Goal: Check status: Check status

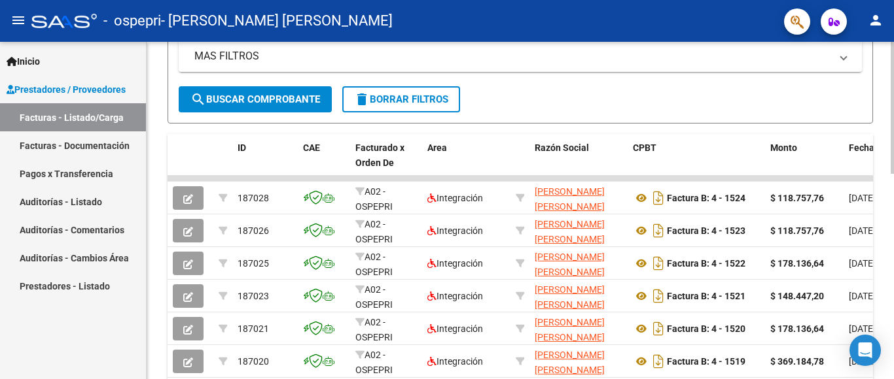
scroll to position [361, 0]
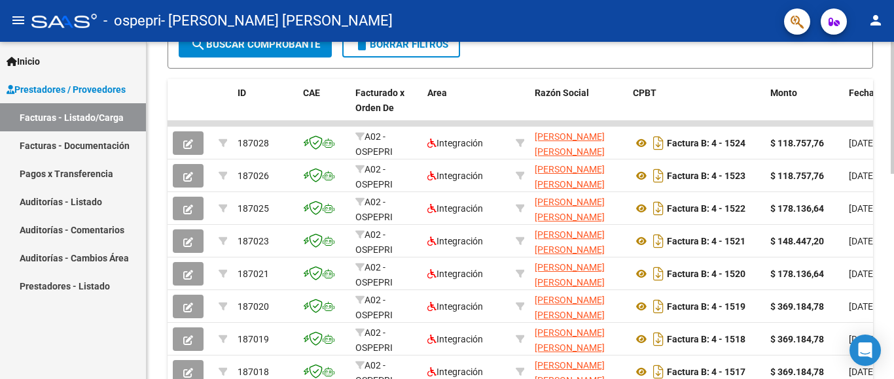
click at [893, 174] on div at bounding box center [891, 108] width 3 height 132
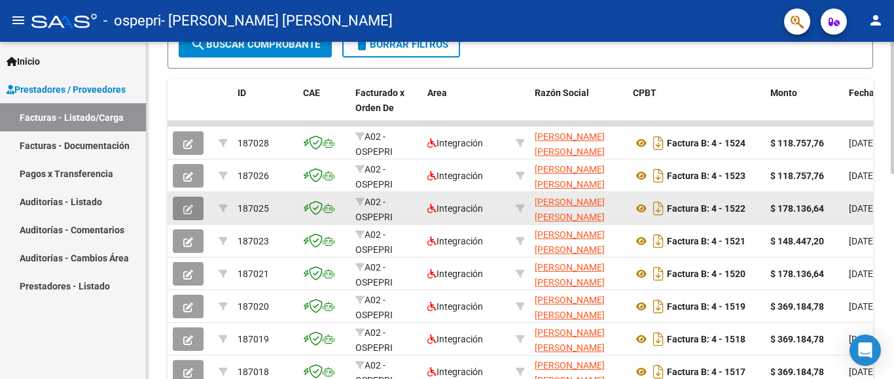
click at [191, 205] on icon "button" at bounding box center [188, 210] width 10 height 10
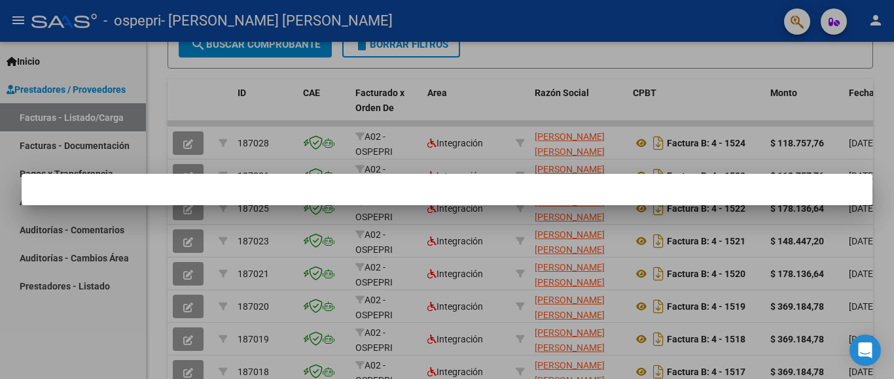
click at [159, 118] on div at bounding box center [447, 189] width 894 height 379
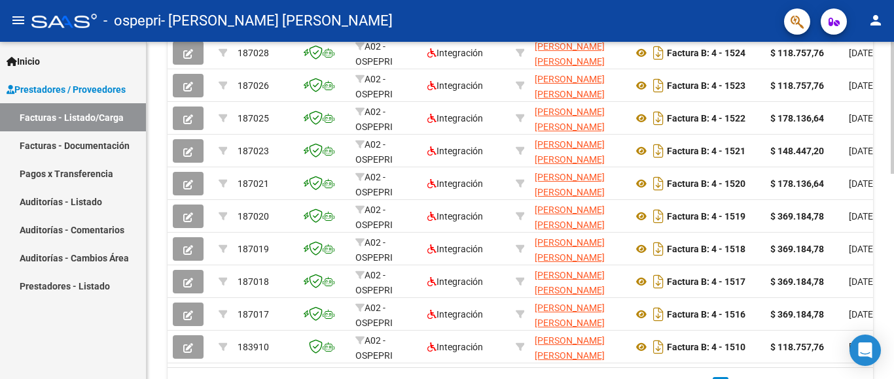
scroll to position [506, 0]
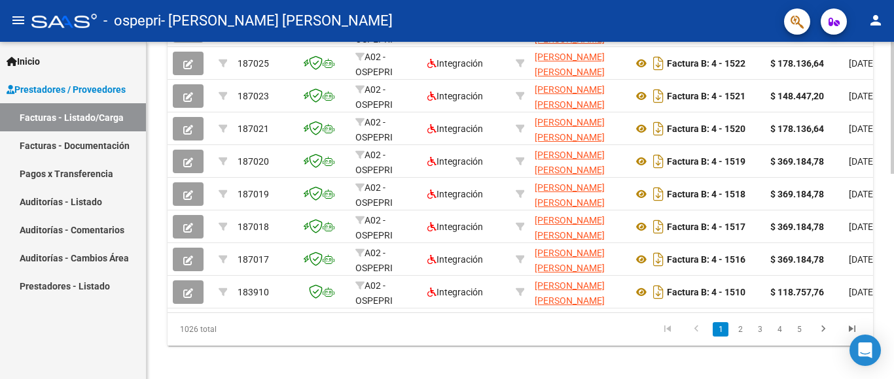
click at [893, 174] on div at bounding box center [891, 108] width 3 height 132
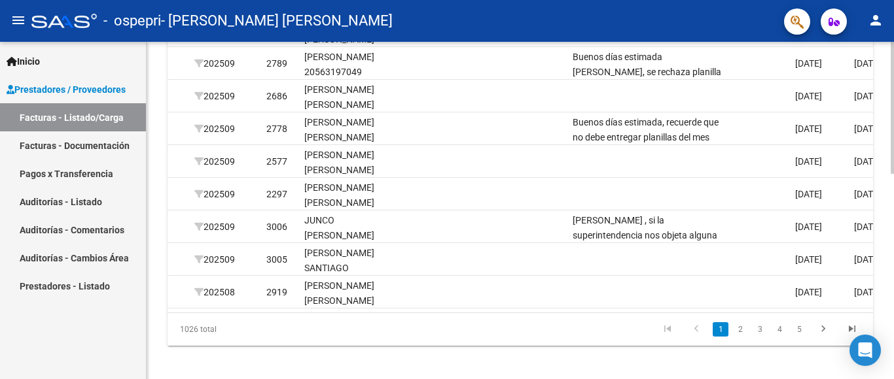
scroll to position [478, 0]
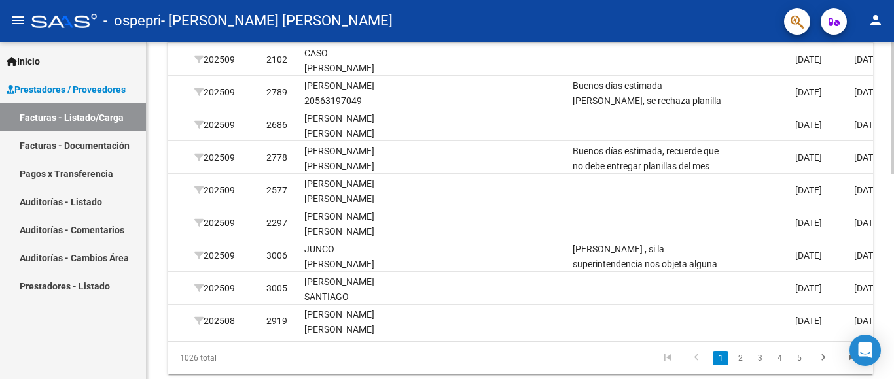
click at [893, 174] on div at bounding box center [891, 108] width 3 height 132
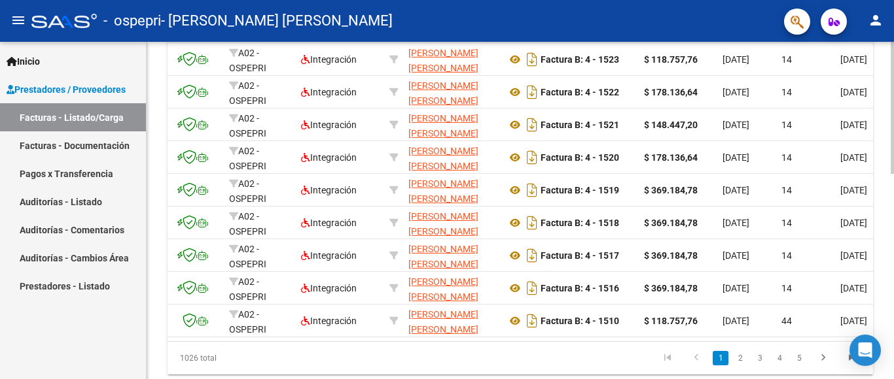
scroll to position [0, 0]
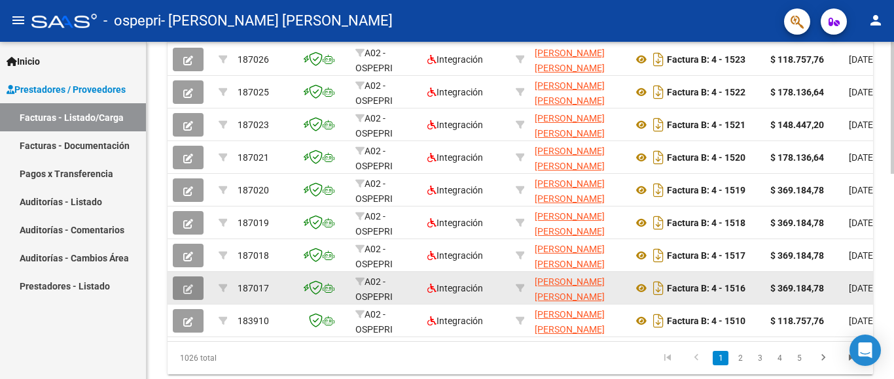
click at [190, 287] on icon "button" at bounding box center [188, 290] width 10 height 10
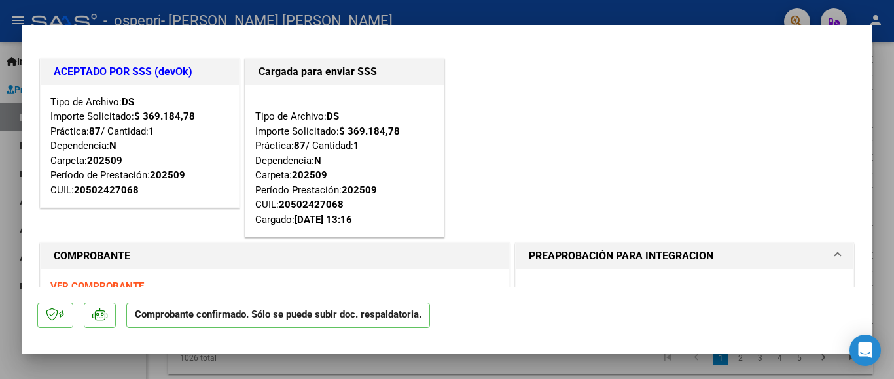
click at [885, 128] on div at bounding box center [447, 189] width 894 height 379
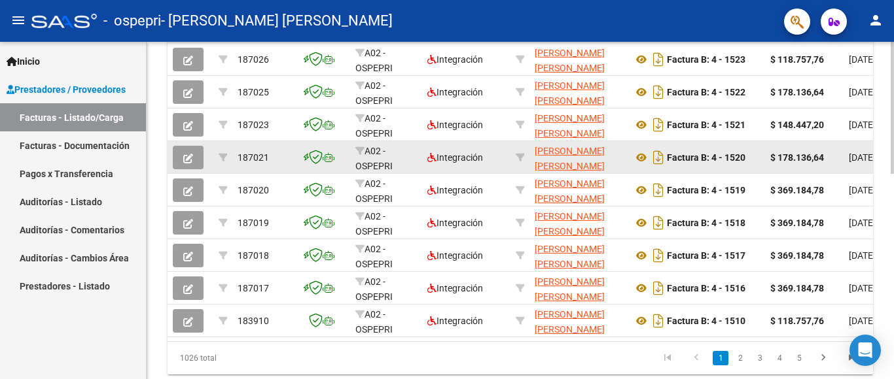
scroll to position [478, 0]
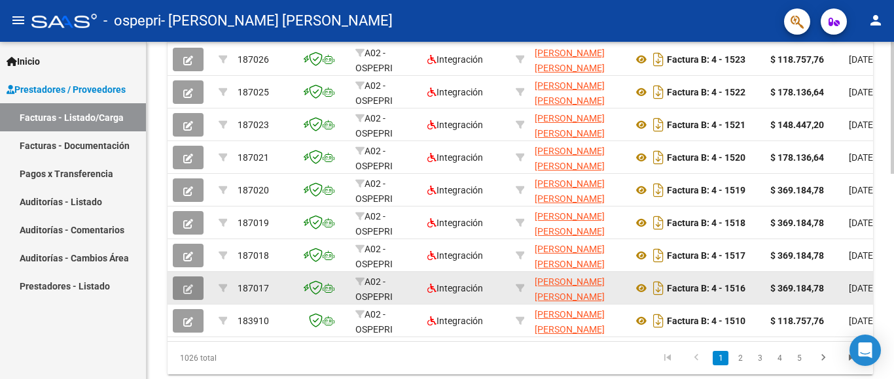
click at [195, 288] on button "button" at bounding box center [188, 289] width 31 height 24
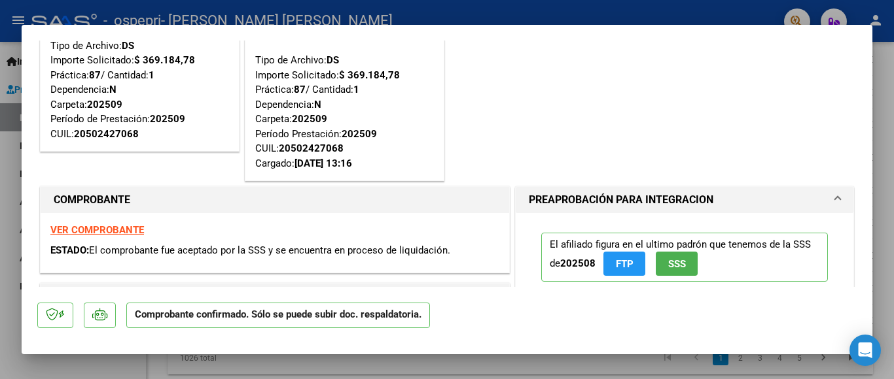
scroll to position [0, 0]
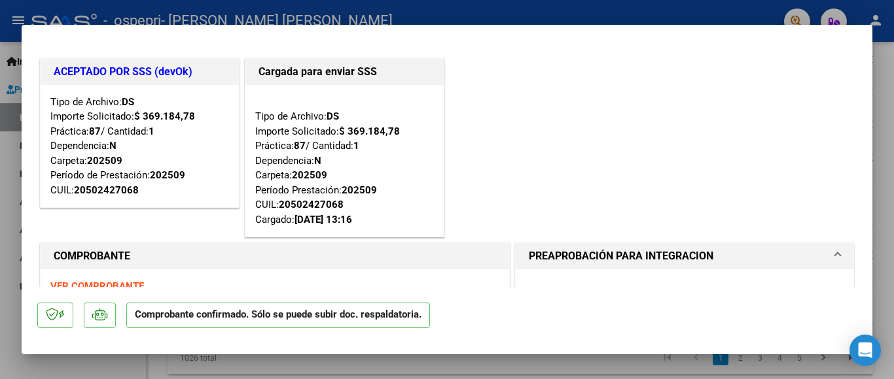
click at [890, 79] on div at bounding box center [447, 189] width 894 height 379
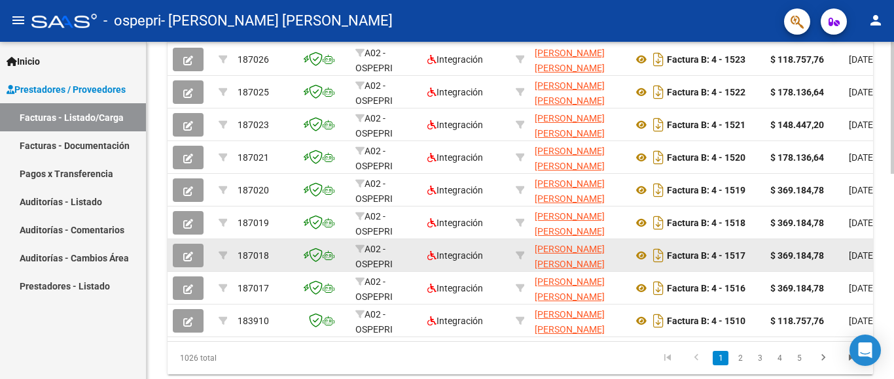
scroll to position [478, 0]
click at [188, 248] on button "button" at bounding box center [188, 256] width 31 height 24
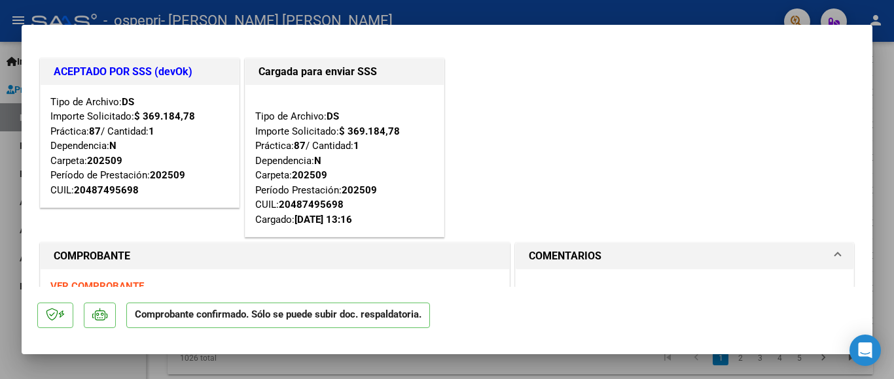
click at [888, 166] on div at bounding box center [447, 189] width 894 height 379
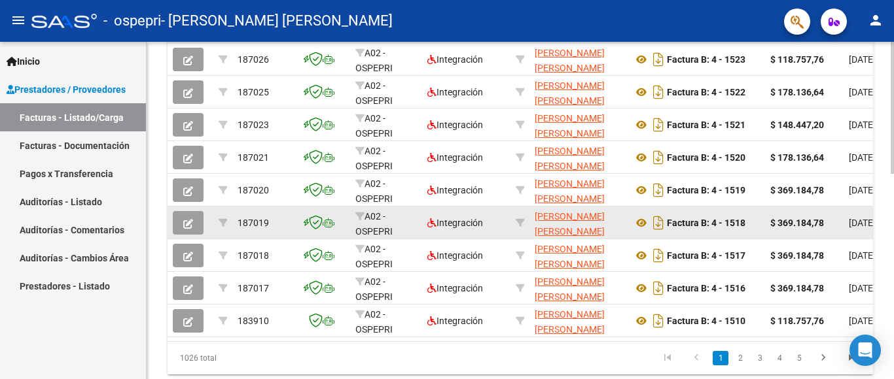
click at [189, 228] on icon "button" at bounding box center [188, 224] width 10 height 10
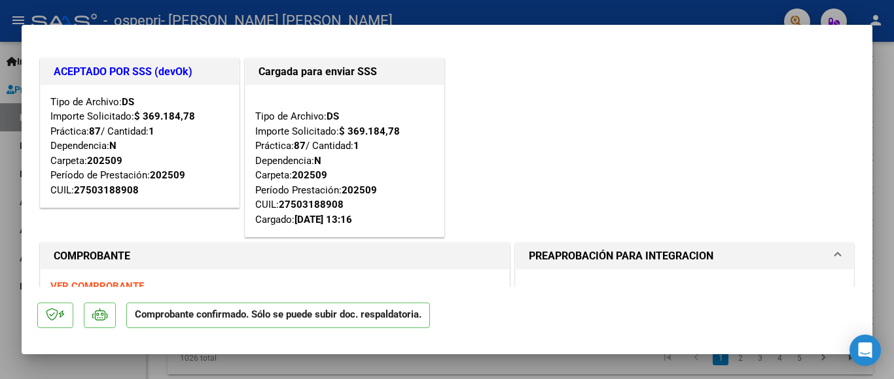
click at [886, 90] on div at bounding box center [447, 189] width 894 height 379
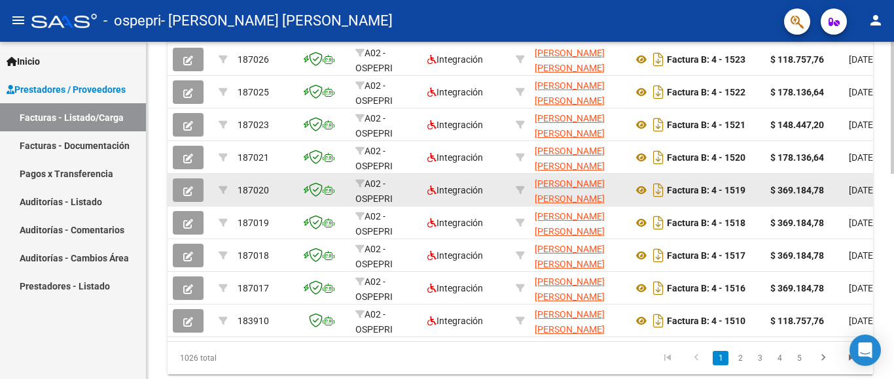
click at [188, 185] on span "button" at bounding box center [188, 190] width 10 height 12
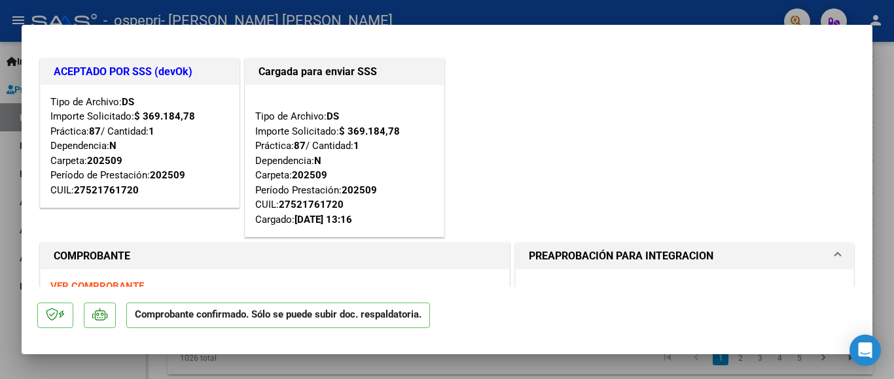
scroll to position [5, 0]
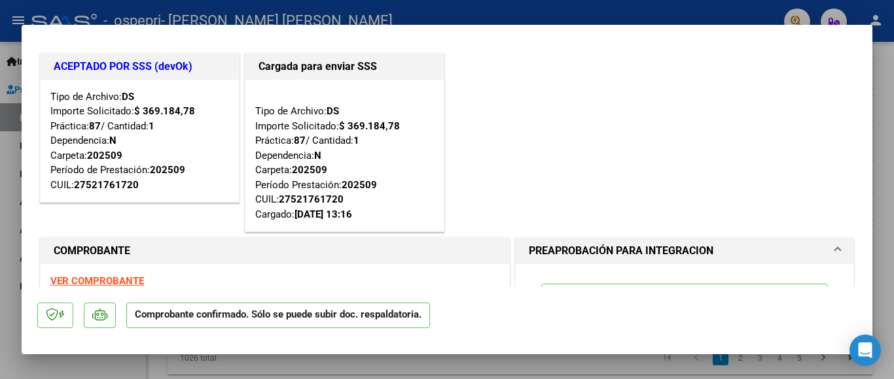
click at [885, 152] on div at bounding box center [447, 189] width 894 height 379
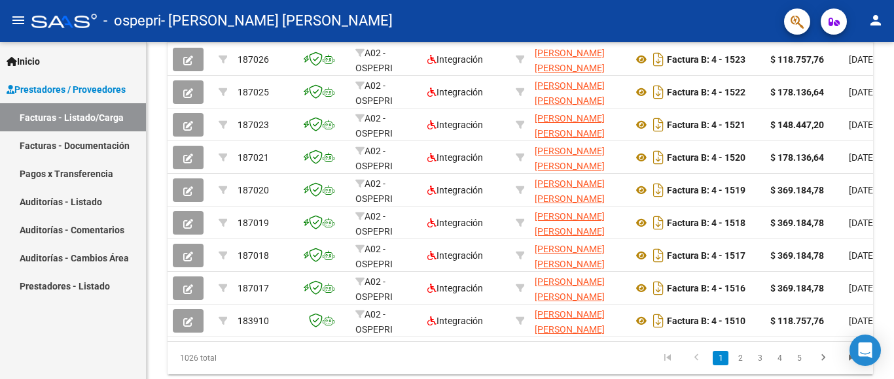
scroll to position [478, 0]
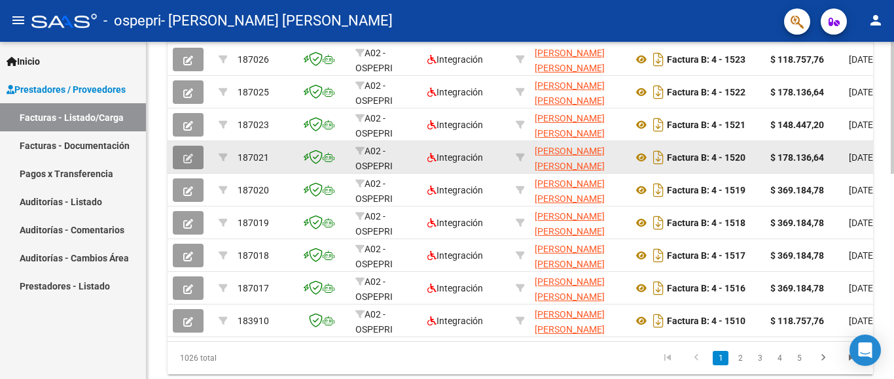
click at [188, 158] on icon "button" at bounding box center [188, 159] width 10 height 10
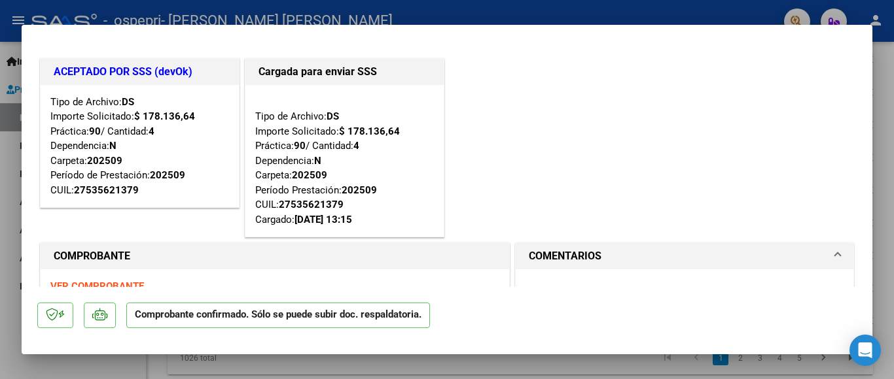
click at [886, 167] on div at bounding box center [447, 189] width 894 height 379
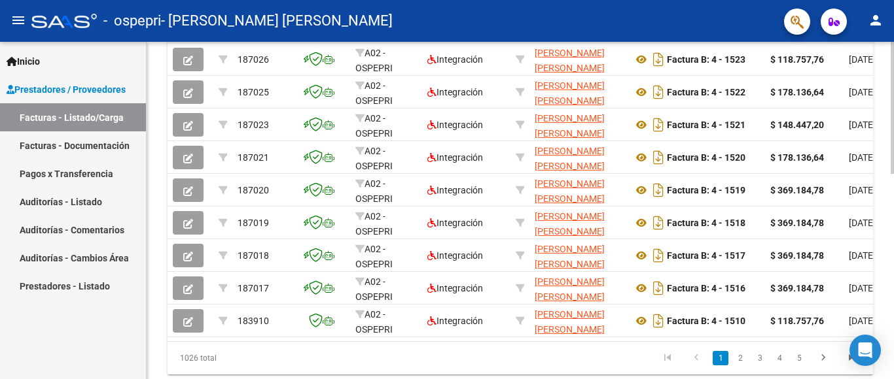
scroll to position [140, 0]
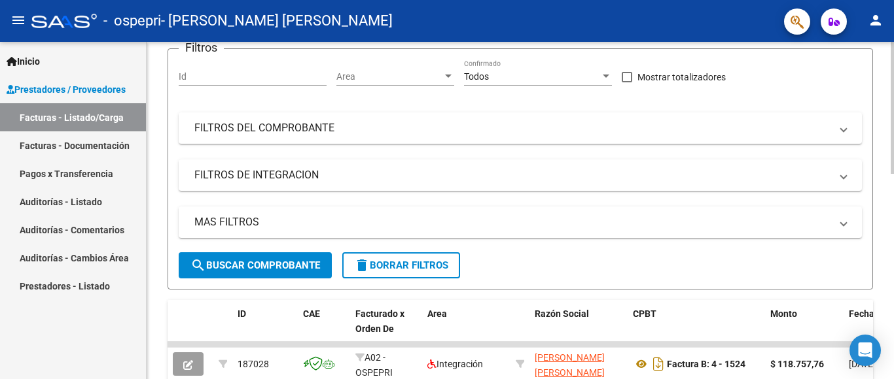
click at [893, 221] on div at bounding box center [891, 211] width 3 height 338
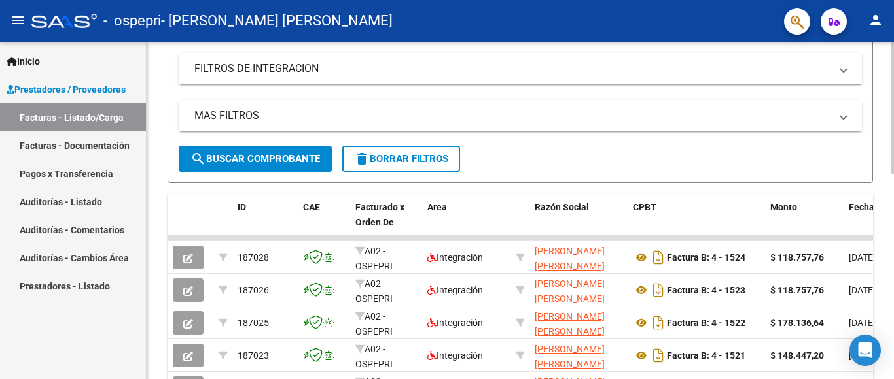
scroll to position [324, 0]
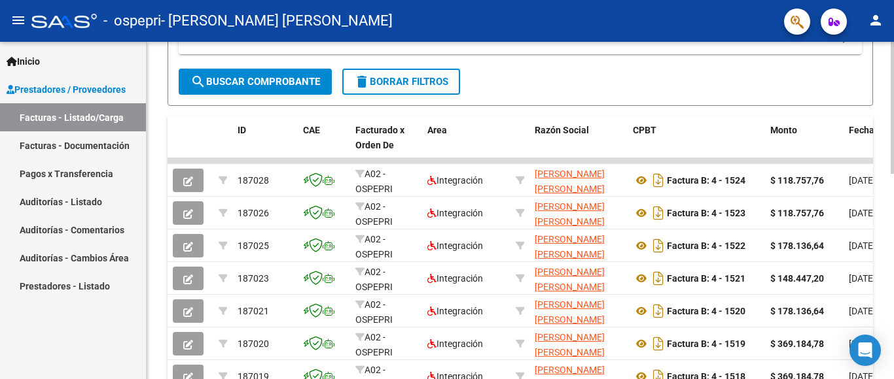
click at [893, 174] on div at bounding box center [891, 108] width 3 height 132
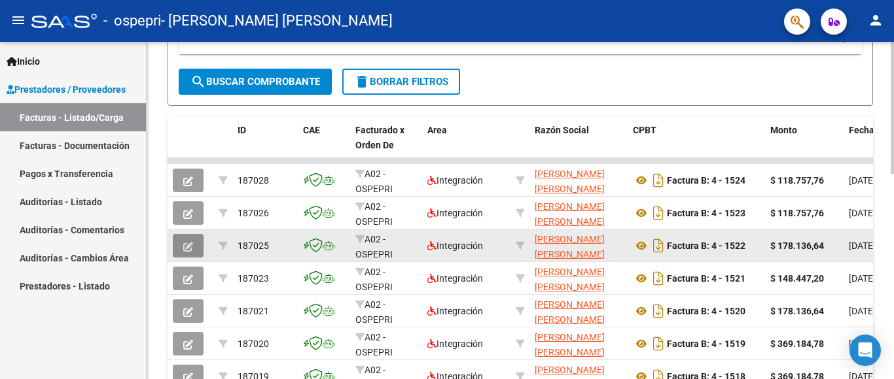
click at [190, 248] on icon "button" at bounding box center [188, 247] width 10 height 10
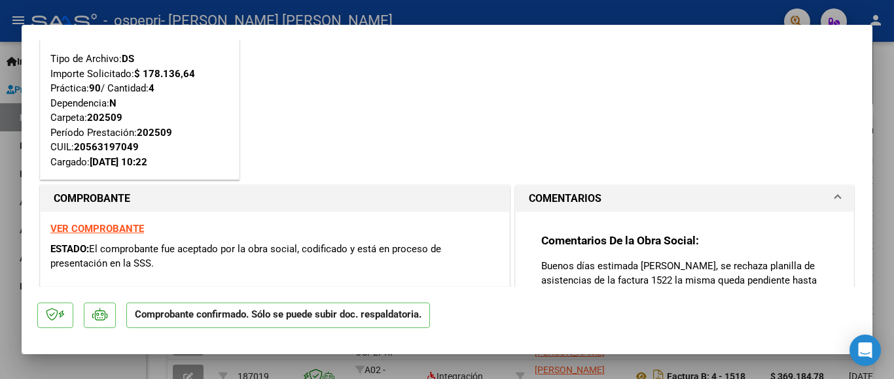
scroll to position [0, 0]
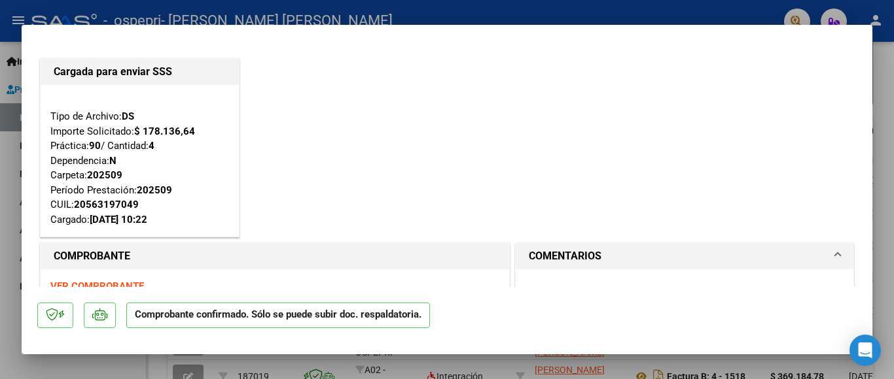
click at [890, 80] on div at bounding box center [447, 189] width 894 height 379
